Goal: Information Seeking & Learning: Understand process/instructions

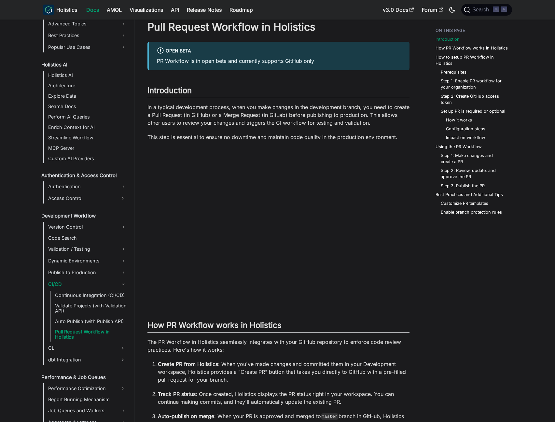
scroll to position [50, 0]
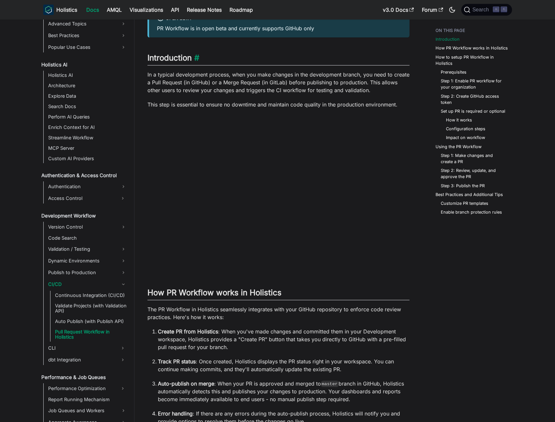
click at [248, 59] on h2 "Introduction ​" at bounding box center [278, 59] width 262 height 12
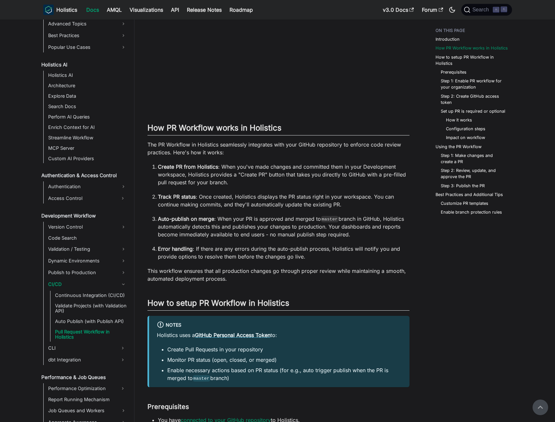
scroll to position [203, 0]
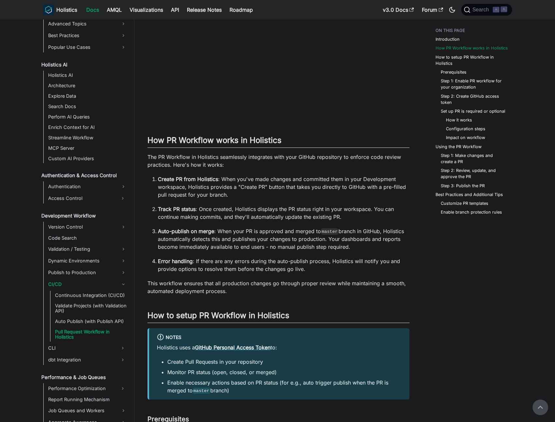
click at [270, 294] on p "This workflow ensures that all production changes go through proper review whil…" at bounding box center [278, 287] width 262 height 16
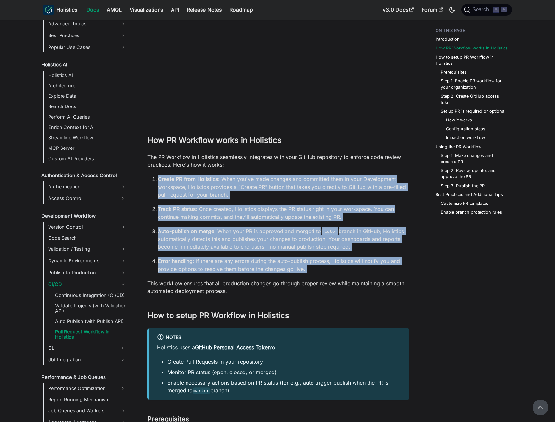
drag, startPoint x: 345, startPoint y: 276, endPoint x: 314, endPoint y: 171, distance: 109.4
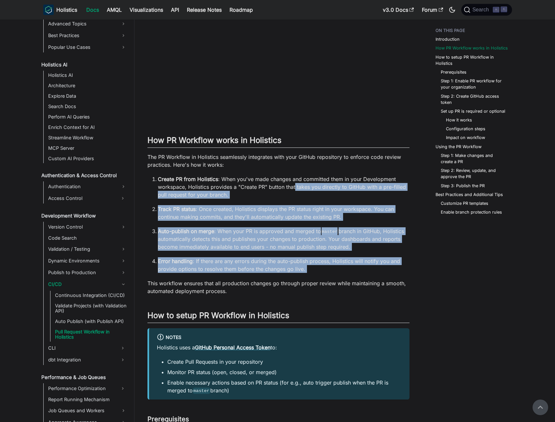
drag, startPoint x: 314, startPoint y: 272, endPoint x: 293, endPoint y: 177, distance: 97.6
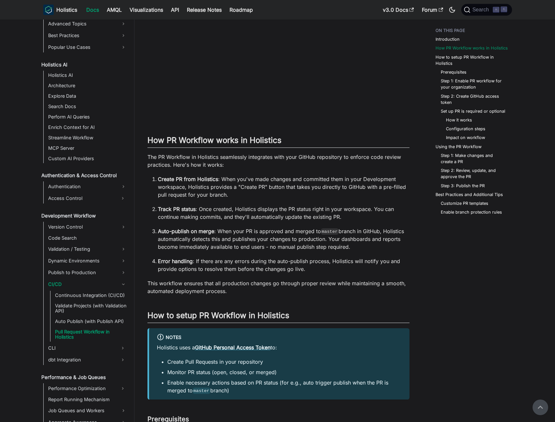
drag, startPoint x: 293, startPoint y: 177, endPoint x: 299, endPoint y: 198, distance: 21.2
click at [293, 177] on p "Create PR from Holistics : When you've made changes and committed them in your …" at bounding box center [284, 186] width 252 height 23
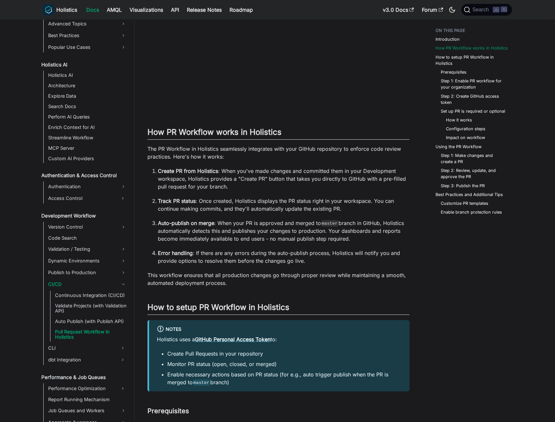
scroll to position [211, 0]
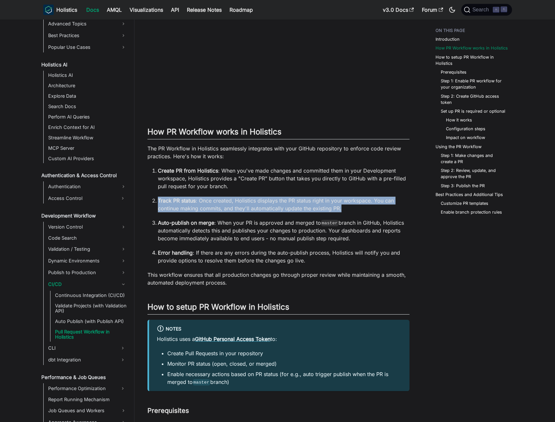
drag, startPoint x: 220, startPoint y: 203, endPoint x: 312, endPoint y: 216, distance: 93.2
click at [312, 216] on ol "Create PR from Holistics : When you've made changes and committed them in your …" at bounding box center [278, 216] width 262 height 98
drag, startPoint x: 347, startPoint y: 211, endPoint x: 330, endPoint y: 188, distance: 28.4
click at [330, 188] on ol "Create PR from Holistics : When you've made changes and committed them in your …" at bounding box center [278, 216] width 262 height 98
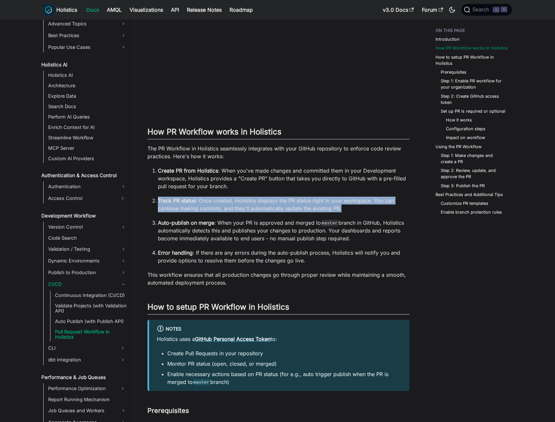
click at [330, 188] on p "Create PR from Holistics : When you've made changes and committed them in your …" at bounding box center [284, 178] width 252 height 23
drag, startPoint x: 315, startPoint y: 213, endPoint x: 290, endPoint y: 184, distance: 37.6
click at [290, 184] on ol "Create PR from Holistics : When you've made changes and committed them in your …" at bounding box center [278, 216] width 262 height 98
click at [290, 184] on p "Create PR from Holistics : When you've made changes and committed them in your …" at bounding box center [284, 178] width 252 height 23
drag, startPoint x: 343, startPoint y: 217, endPoint x: 319, endPoint y: 190, distance: 36.6
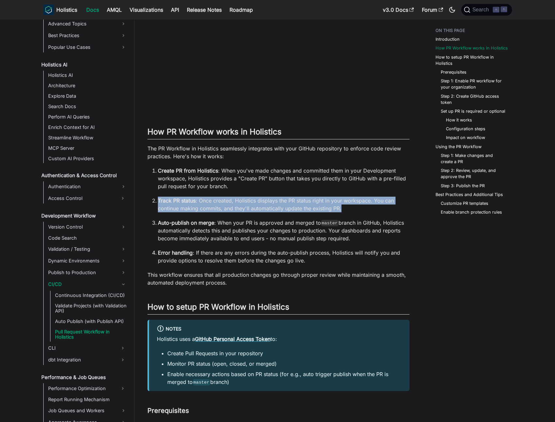
click at [319, 190] on ol "Create PR from Holistics : When you've made changes and committed them in your …" at bounding box center [278, 216] width 262 height 98
click at [318, 190] on p "Create PR from Holistics : When you've made changes and committed them in your …" at bounding box center [284, 178] width 252 height 23
drag, startPoint x: 337, startPoint y: 209, endPoint x: 321, endPoint y: 188, distance: 26.4
click at [321, 188] on ol "Create PR from Holistics : When you've made changes and committed them in your …" at bounding box center [278, 216] width 262 height 98
click at [321, 188] on p "Create PR from Holistics : When you've made changes and committed them in your …" at bounding box center [284, 178] width 252 height 23
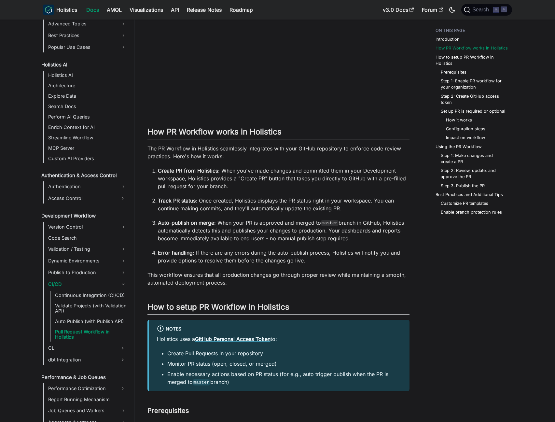
click at [251, 253] on p "Error handling : If there are any errors during the auto-publish process, Holis…" at bounding box center [284, 257] width 252 height 16
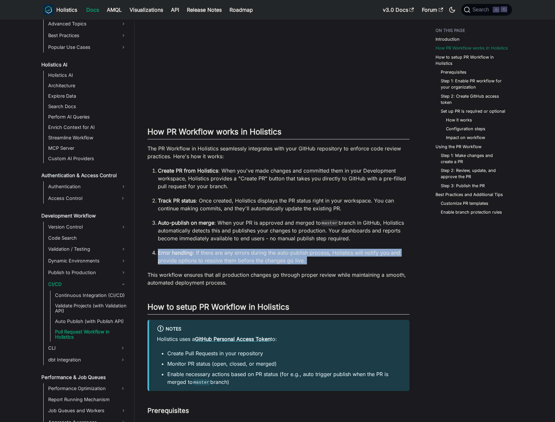
click at [251, 254] on p "Error handling : If there are any errors during the auto-publish process, Holis…" at bounding box center [284, 257] width 252 height 16
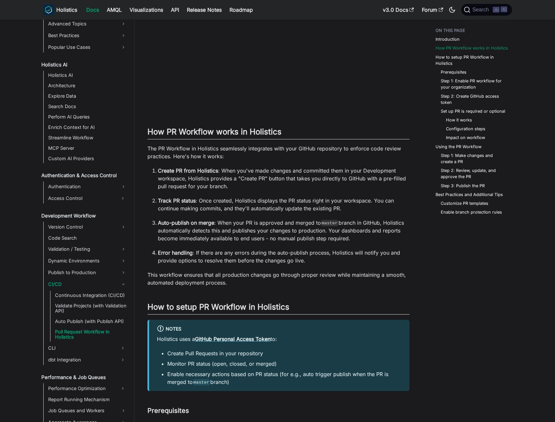
drag, startPoint x: 338, startPoint y: 261, endPoint x: 370, endPoint y: 266, distance: 33.0
click at [338, 261] on p "Error handling : If there are any errors during the auto-publish process, Holis…" at bounding box center [284, 257] width 252 height 16
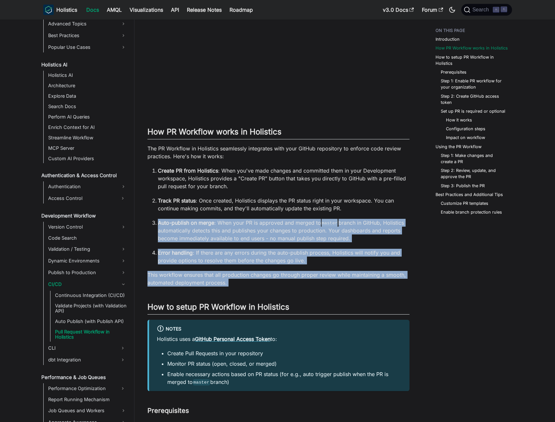
drag, startPoint x: 339, startPoint y: 262, endPoint x: 298, endPoint y: 234, distance: 50.0
click at [298, 234] on p "Auto-publish on merge : When your PR is approved and merged to master branch in…" at bounding box center [284, 230] width 252 height 23
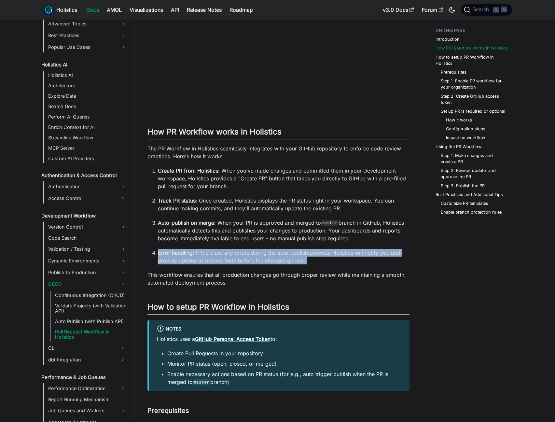
drag, startPoint x: 317, startPoint y: 259, endPoint x: 308, endPoint y: 246, distance: 15.4
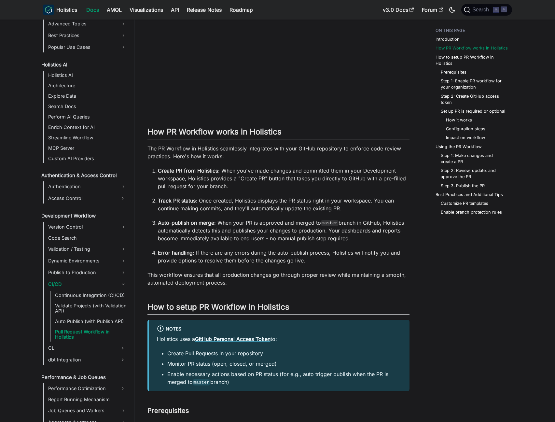
click at [308, 246] on ol "Create PR from Holistics : When you've made changes and committed them in your …" at bounding box center [278, 216] width 262 height 98
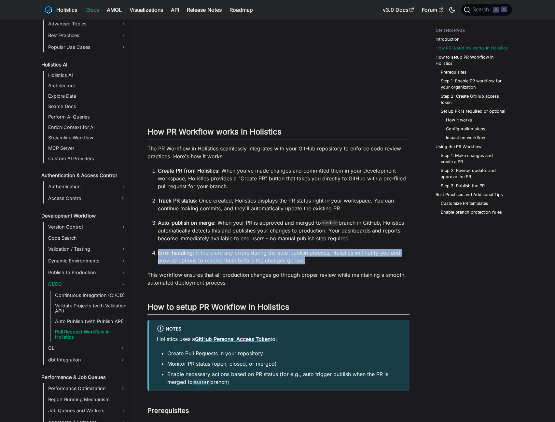
drag, startPoint x: 303, startPoint y: 263, endPoint x: 292, endPoint y: 245, distance: 21.2
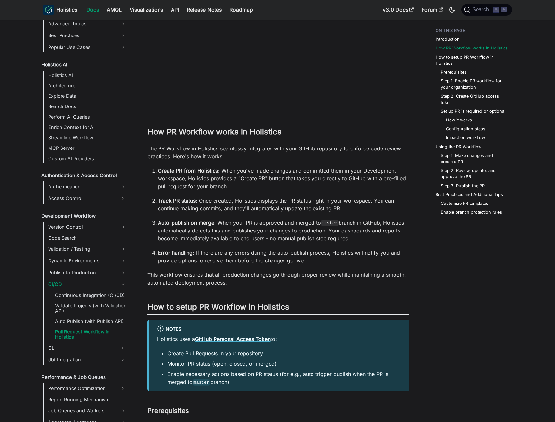
click at [292, 245] on ol "Create PR from Holistics : When you've made changes and committed them in your …" at bounding box center [278, 216] width 262 height 98
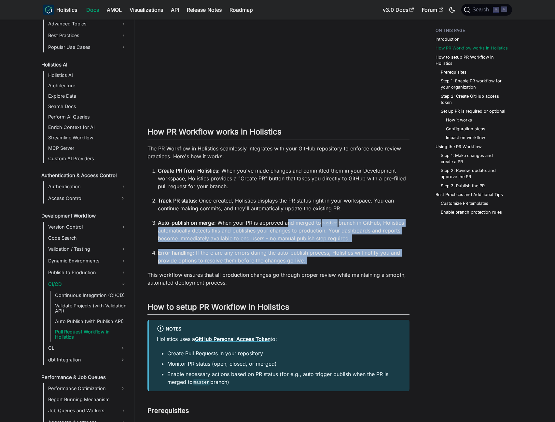
drag, startPoint x: 296, startPoint y: 266, endPoint x: 282, endPoint y: 203, distance: 64.7
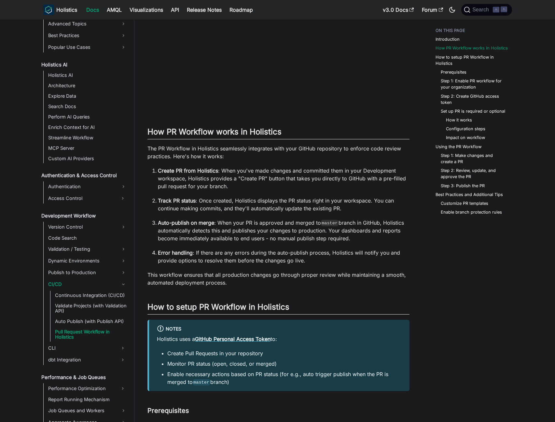
click at [282, 203] on p "Track PR status : Once created, Holistics displays the PR status right in your …" at bounding box center [284, 205] width 252 height 16
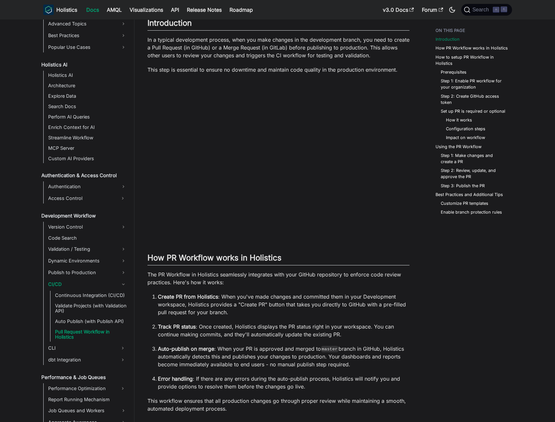
scroll to position [87, 0]
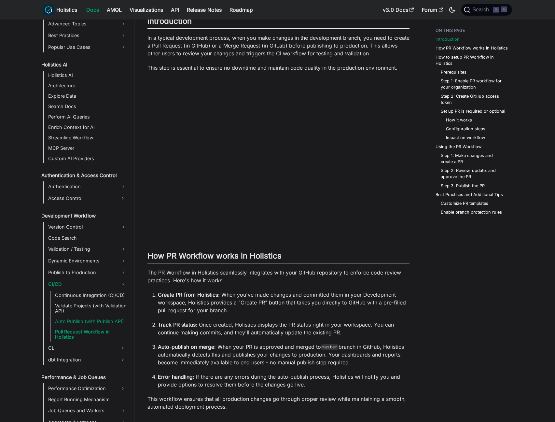
click at [76, 323] on link "Auto Publish (with Publish API)" at bounding box center [90, 321] width 75 height 9
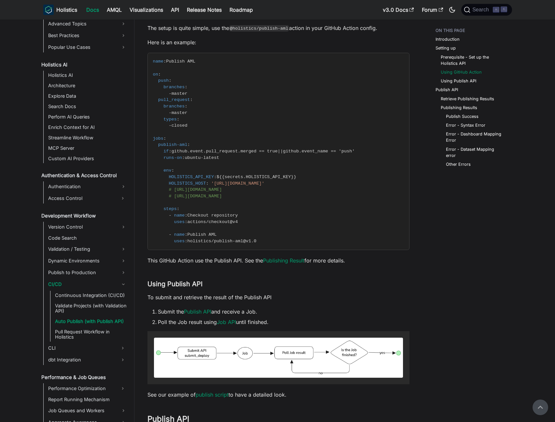
scroll to position [316, 0]
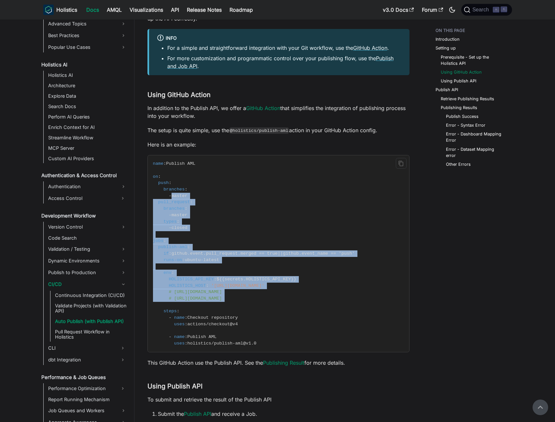
drag, startPoint x: 246, startPoint y: 270, endPoint x: 228, endPoint y: 183, distance: 88.9
click at [230, 189] on code "name : Publish AML on : push : branches : - master pull_request : branches : - …" at bounding box center [278, 253] width 260 height 196
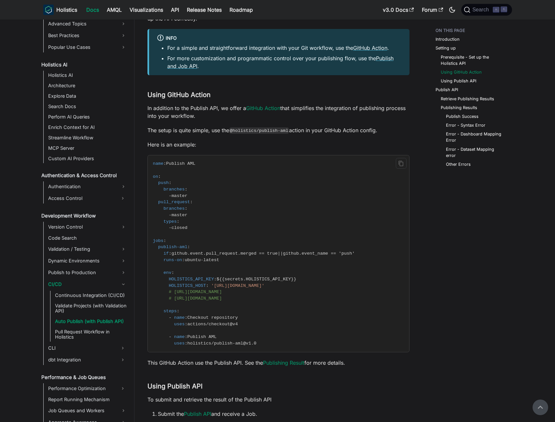
drag, startPoint x: 228, startPoint y: 183, endPoint x: 215, endPoint y: 175, distance: 15.3
click at [227, 183] on code "name : Publish AML on : push : branches : - master pull_request : branches : - …" at bounding box center [278, 253] width 260 height 196
drag, startPoint x: 191, startPoint y: 163, endPoint x: 282, endPoint y: 256, distance: 130.5
click at [282, 255] on code "name : Publish AML on : push : branches : - master pull_request : branches : - …" at bounding box center [278, 253] width 260 height 196
click at [282, 257] on code "name : Publish AML on : push : branches : - master pull_request : branches : - …" at bounding box center [278, 253] width 260 height 196
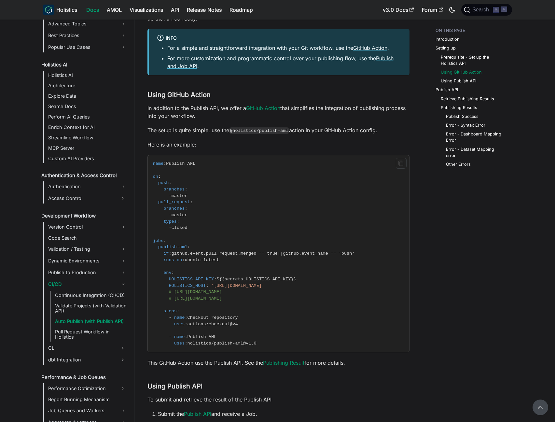
drag, startPoint x: 238, startPoint y: 242, endPoint x: 225, endPoint y: 177, distance: 66.0
click at [227, 185] on code "name : Publish AML on : push : branches : - master pull_request : branches : - …" at bounding box center [278, 253] width 260 height 196
click at [225, 176] on code "name : Publish AML on : push : branches : - master pull_request : branches : - …" at bounding box center [278, 253] width 260 height 196
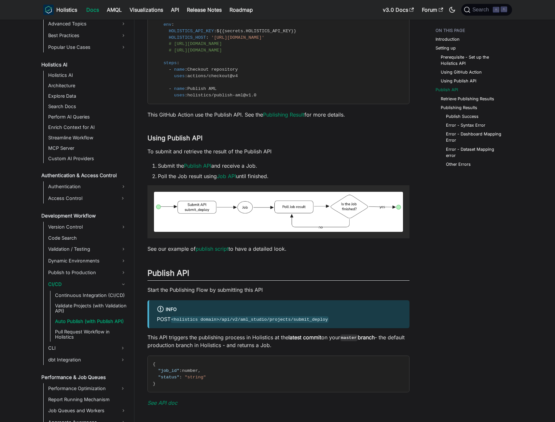
scroll to position [684, 0]
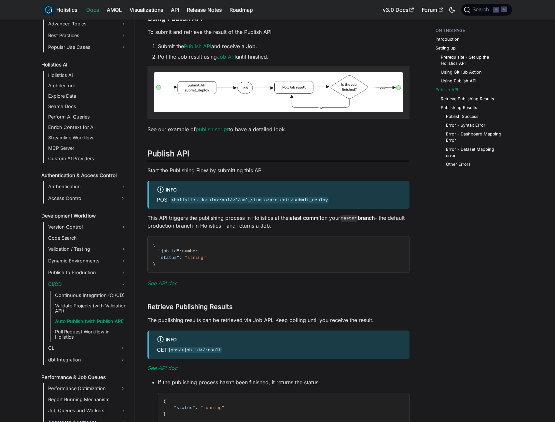
drag, startPoint x: 326, startPoint y: 296, endPoint x: 313, endPoint y: 198, distance: 98.5
click at [316, 210] on div "Auto Publish (with Publish API) Introduction ​ The Publish API enables you to p…" at bounding box center [278, 100] width 262 height 1491
click at [312, 198] on code "<holistics domain>/api/v2/aml_studio/projects/submit_deploy" at bounding box center [250, 200] width 158 height 7
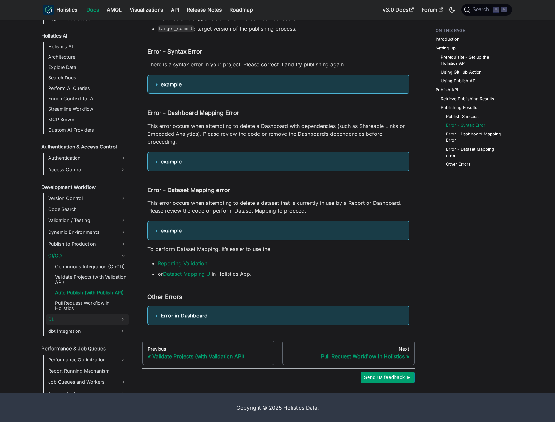
scroll to position [296, 0]
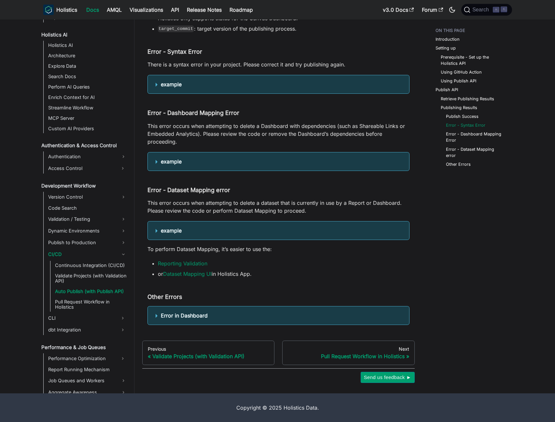
click at [105, 317] on link "CLI" at bounding box center [81, 318] width 71 height 10
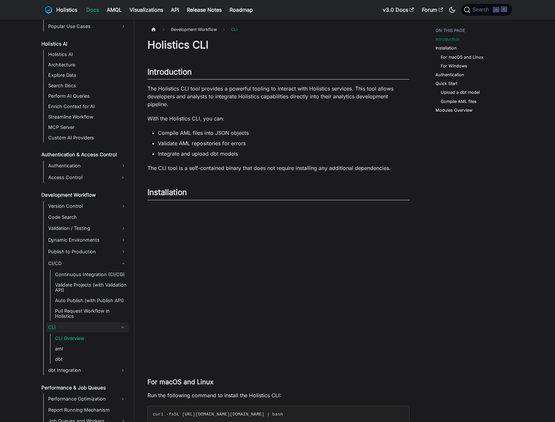
scroll to position [1, 0]
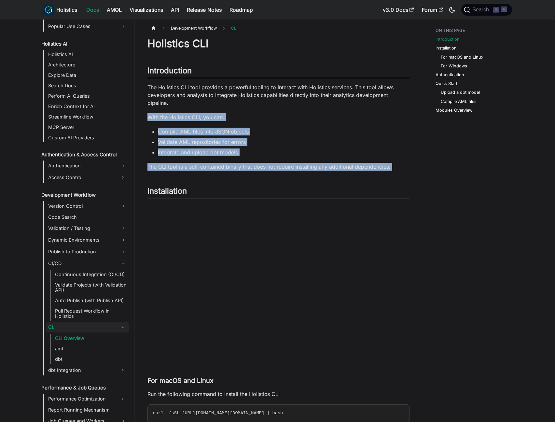
drag, startPoint x: 296, startPoint y: 126, endPoint x: 290, endPoint y: 106, distance: 20.0
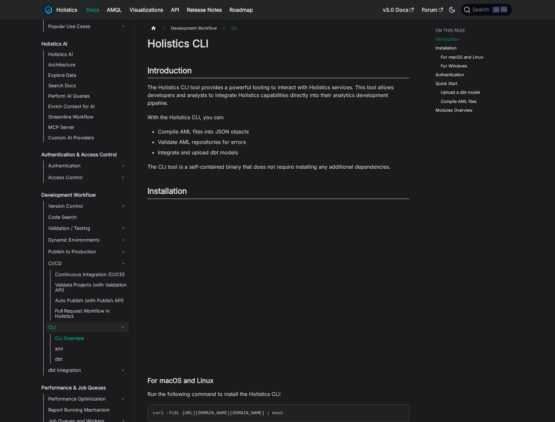
click at [290, 106] on p "The Holistics CLI tool provides a powerful tooling to interact with Holistics s…" at bounding box center [278, 94] width 262 height 23
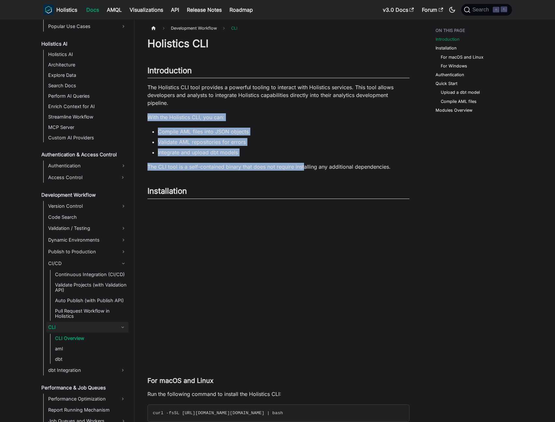
drag, startPoint x: 304, startPoint y: 167, endPoint x: 289, endPoint y: 101, distance: 67.5
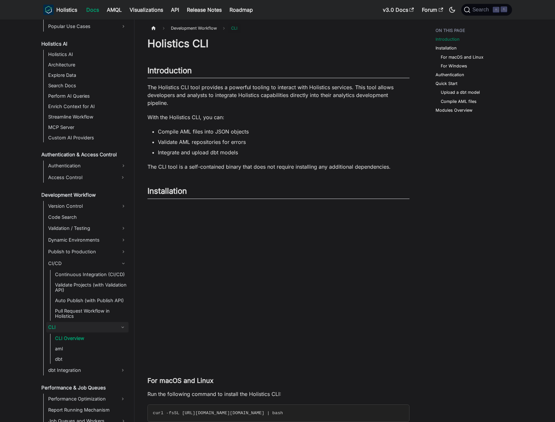
click at [288, 101] on p "The Holistics CLI tool provides a powerful tooling to interact with Holistics s…" at bounding box center [278, 94] width 262 height 23
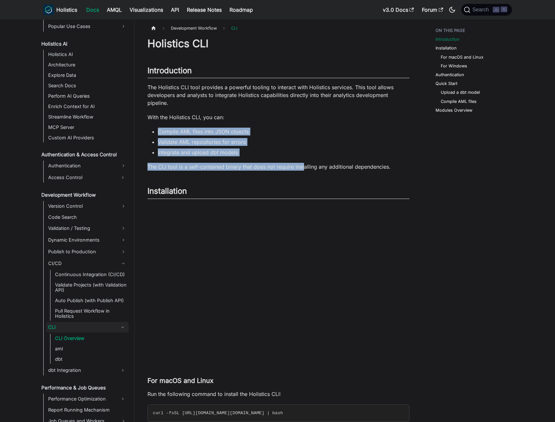
drag, startPoint x: 288, startPoint y: 146, endPoint x: 277, endPoint y: 121, distance: 27.7
click at [277, 121] on p "With the Holistics CLI, you can:" at bounding box center [278, 117] width 262 height 8
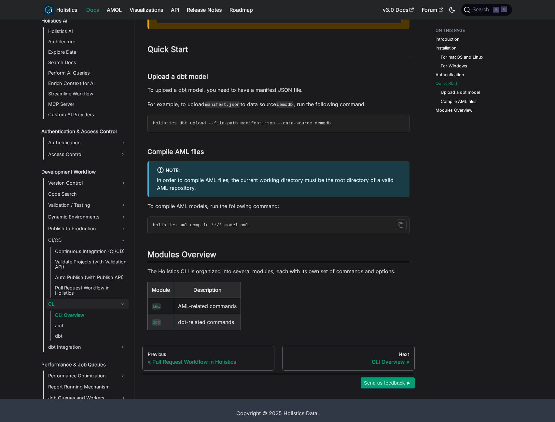
scroll to position [977, 0]
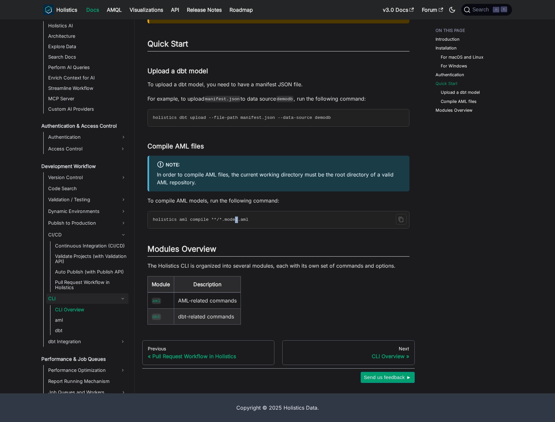
click at [237, 222] on code "holistics aml compile **/*.model.aml" at bounding box center [278, 219] width 260 height 17
drag, startPoint x: 320, startPoint y: 228, endPoint x: 289, endPoint y: 223, distance: 31.7
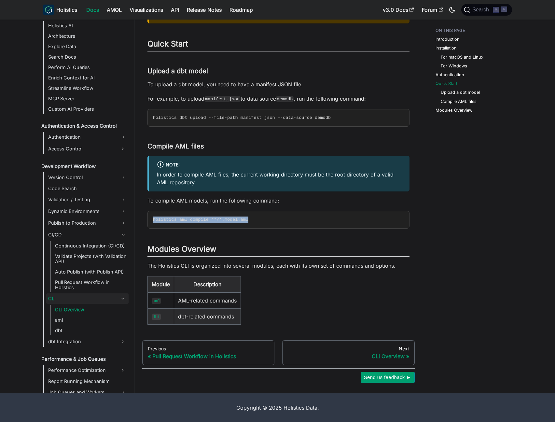
drag, startPoint x: 281, startPoint y: 222, endPoint x: 270, endPoint y: 210, distance: 15.7
